Goal: Task Accomplishment & Management: Use online tool/utility

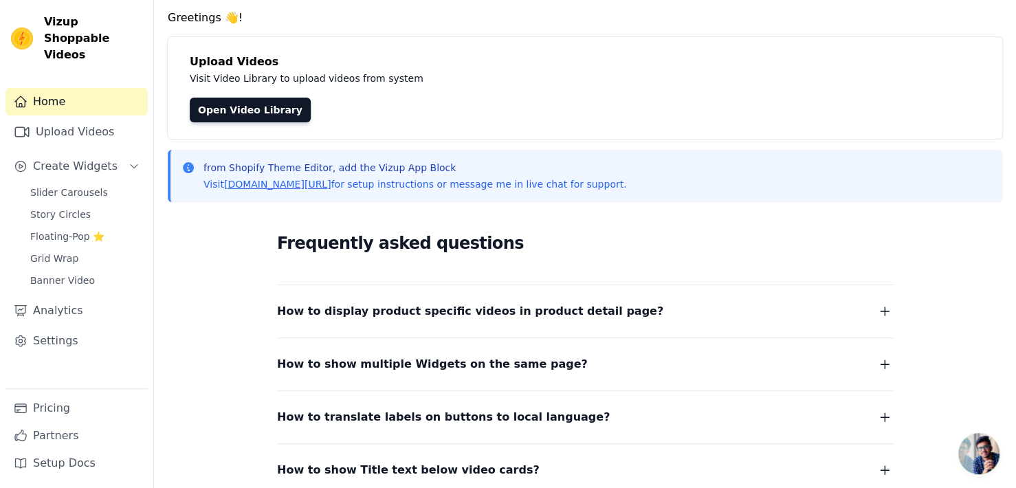
scroll to position [69, 0]
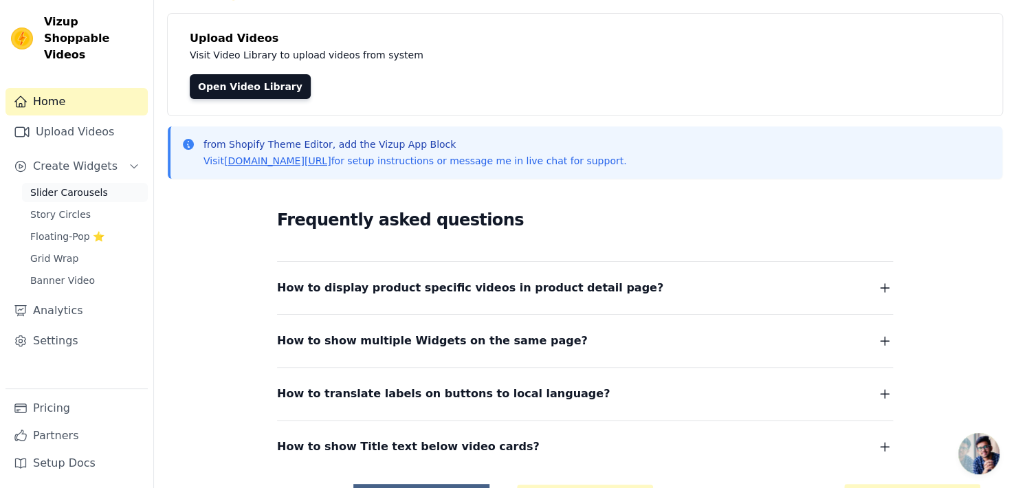
click at [85, 186] on span "Slider Carousels" at bounding box center [69, 193] width 78 height 14
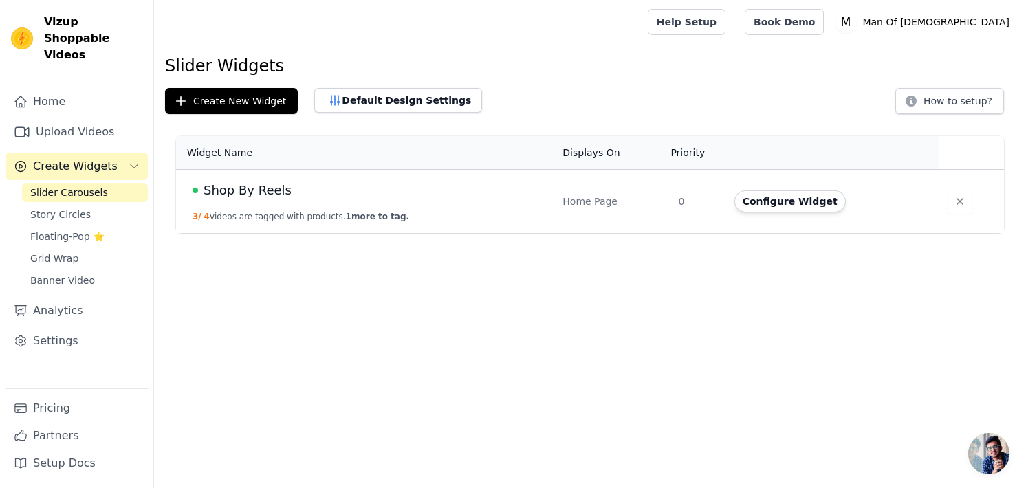
click at [237, 188] on span "Shop By Reels" at bounding box center [248, 190] width 88 height 19
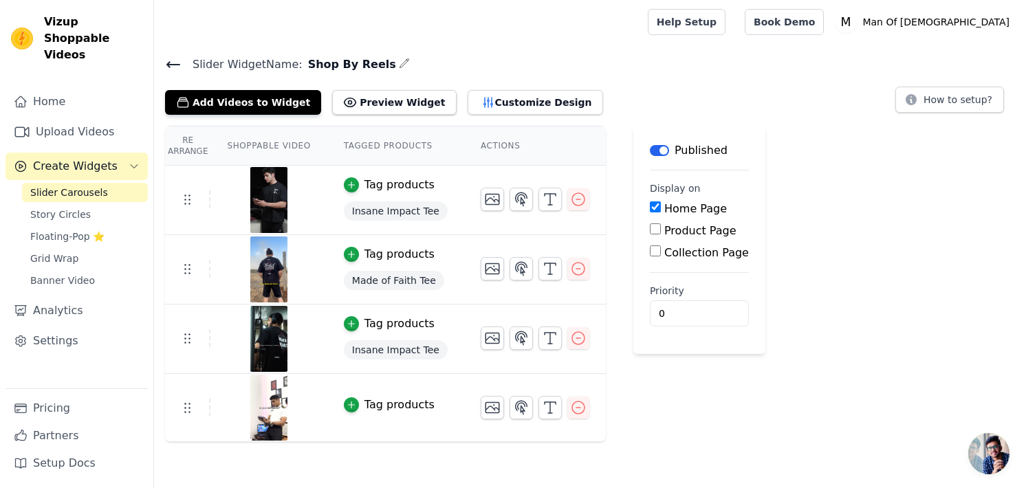
click at [177, 67] on icon at bounding box center [173, 64] width 17 height 17
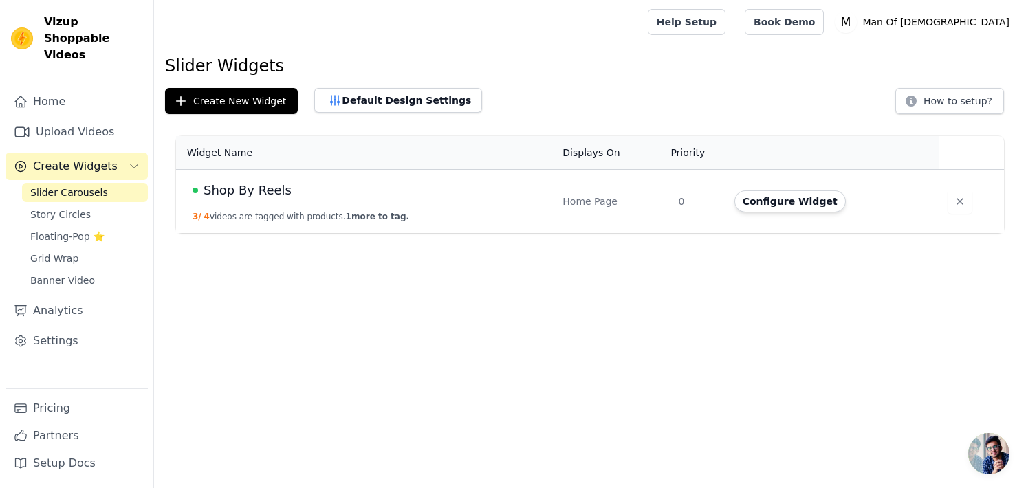
click at [256, 190] on span "Shop By Reels" at bounding box center [248, 190] width 88 height 19
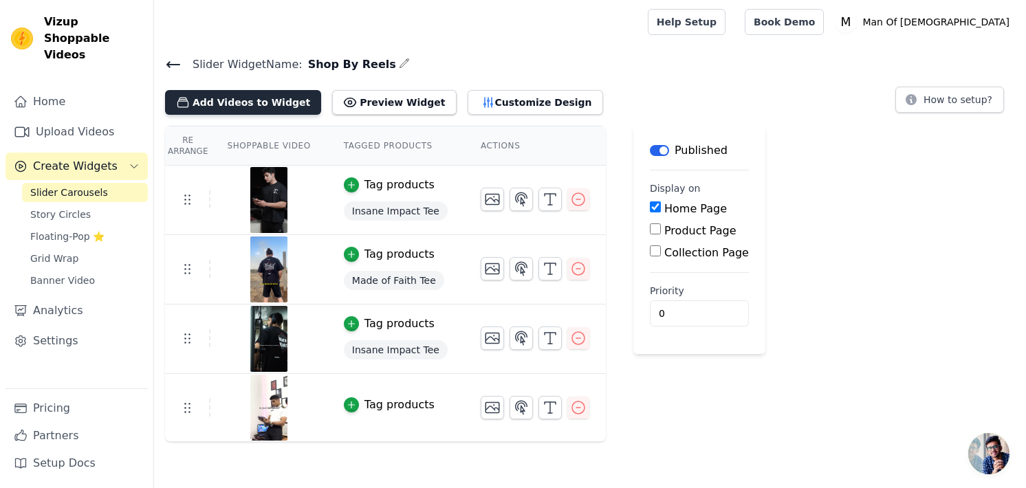
click at [268, 105] on button "Add Videos to Widget" at bounding box center [243, 102] width 156 height 25
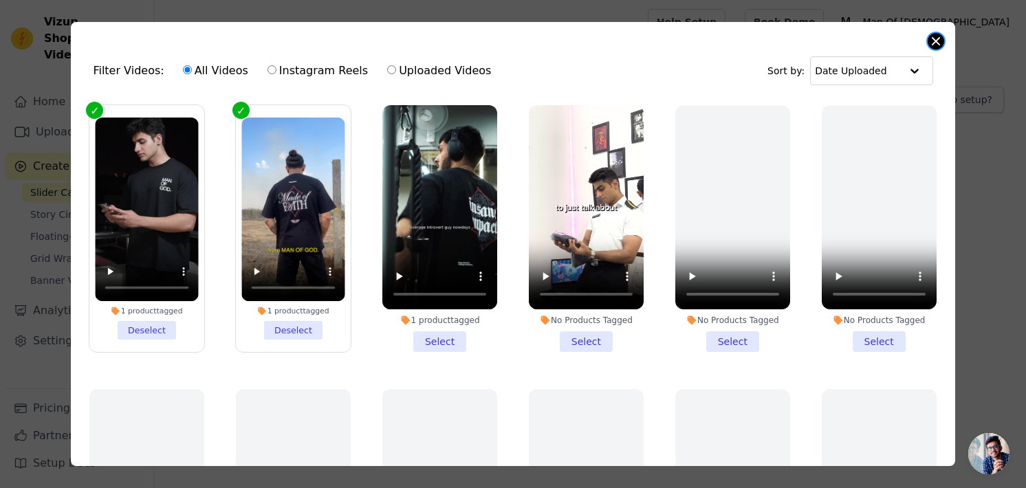
click at [934, 39] on button "Close modal" at bounding box center [935, 41] width 17 height 17
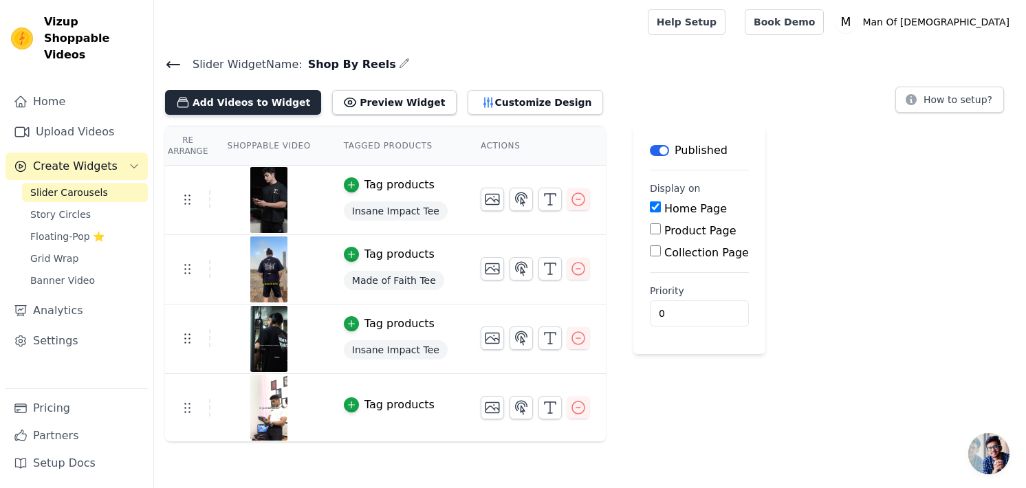
click at [211, 104] on button "Add Videos to Widget" at bounding box center [243, 102] width 156 height 25
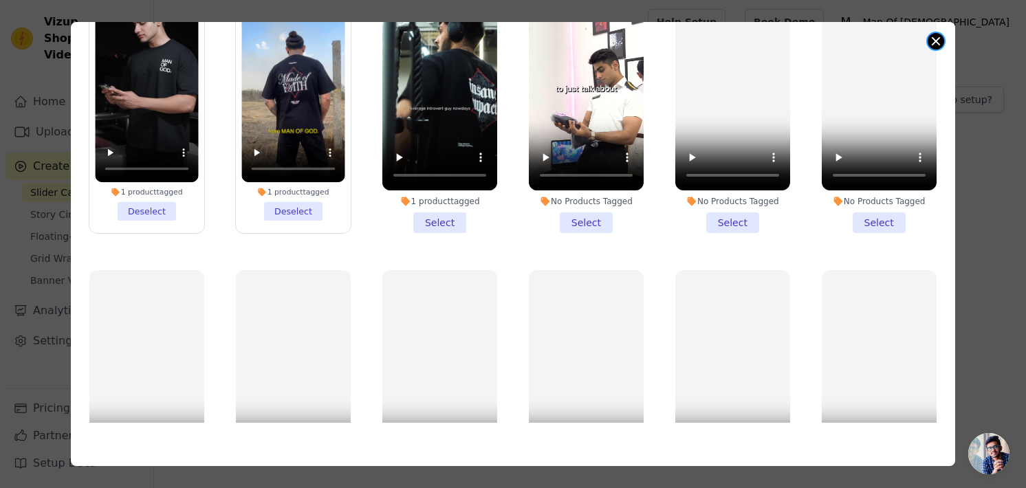
click at [935, 45] on button "Close modal" at bounding box center [935, 41] width 17 height 17
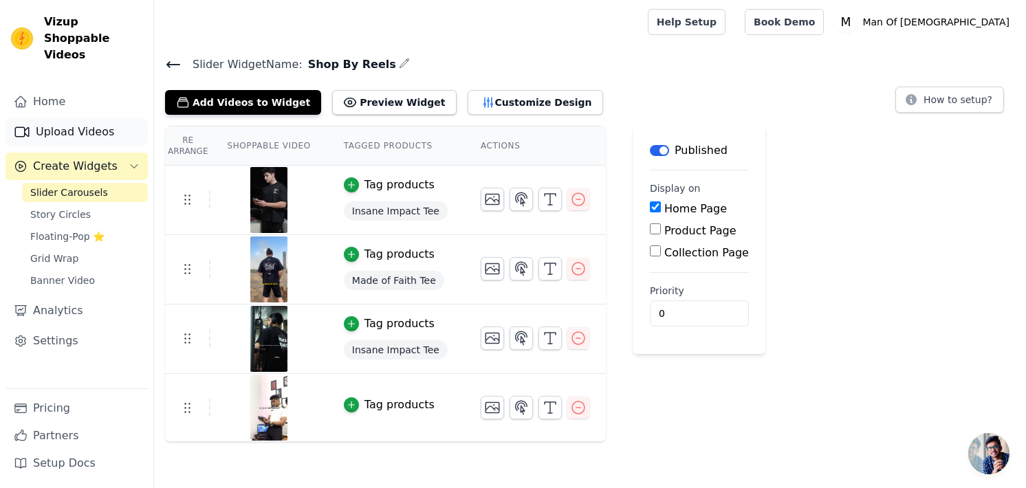
click at [86, 118] on link "Upload Videos" at bounding box center [77, 132] width 142 height 28
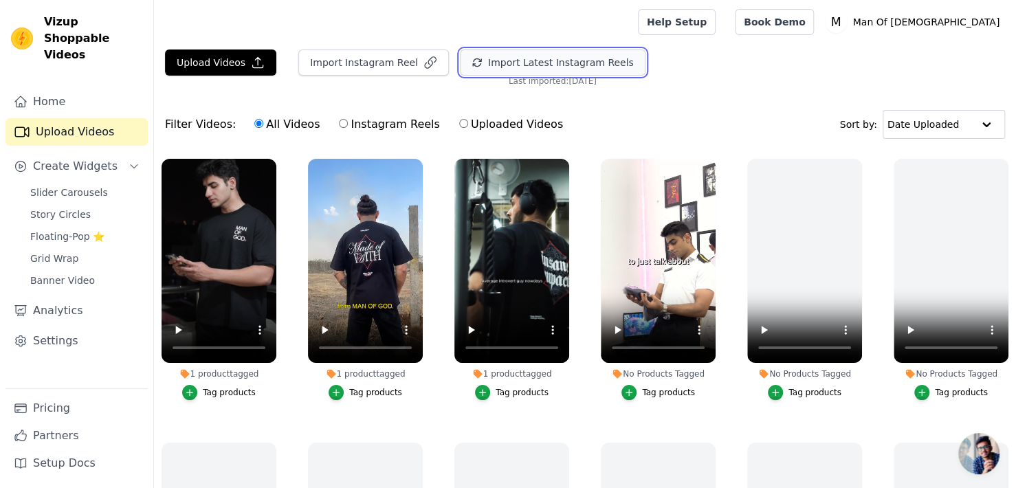
click at [528, 64] on button "Import Latest Instagram Reels" at bounding box center [553, 63] width 186 height 26
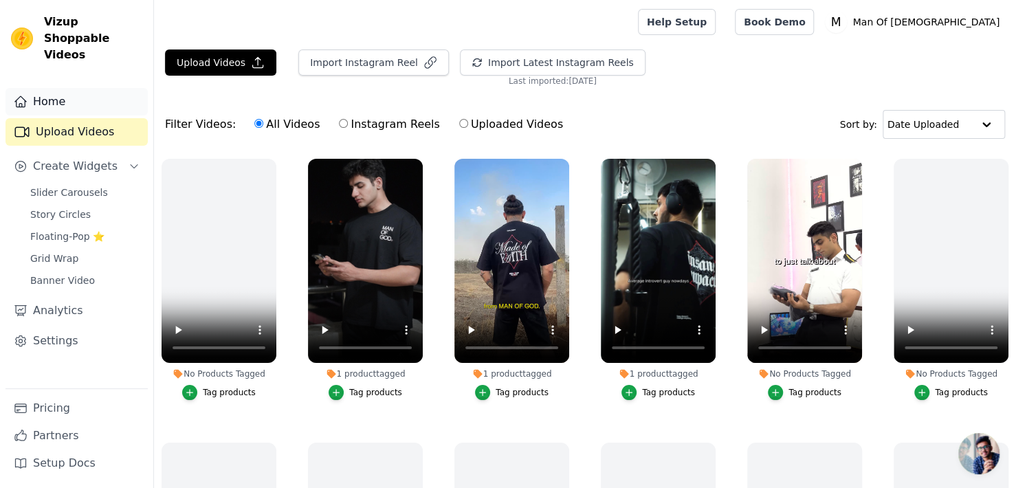
click at [69, 98] on link "Home" at bounding box center [77, 102] width 142 height 28
